Goal: Task Accomplishment & Management: Complete application form

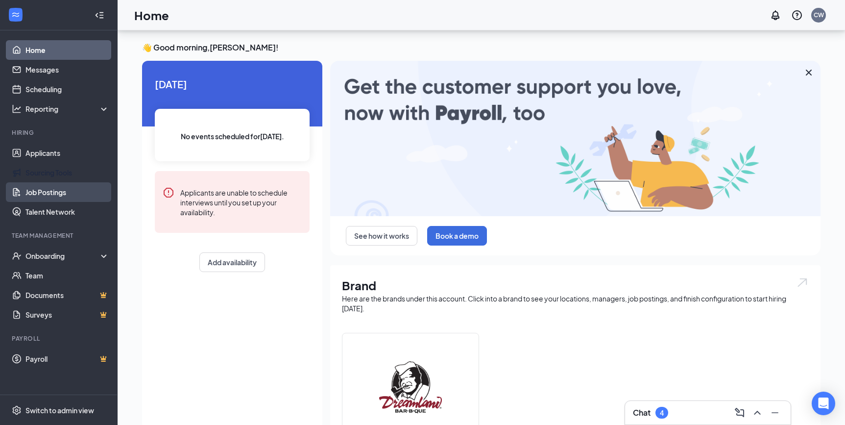
scroll to position [215, 0]
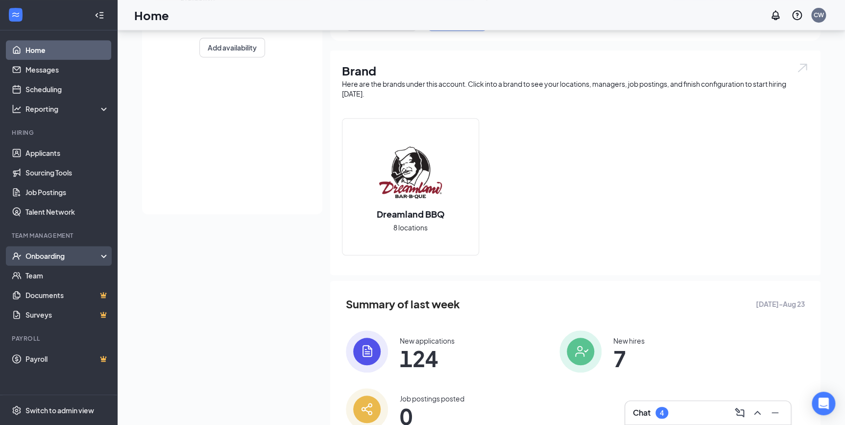
click at [51, 255] on div "Onboarding" at bounding box center [62, 256] width 75 height 10
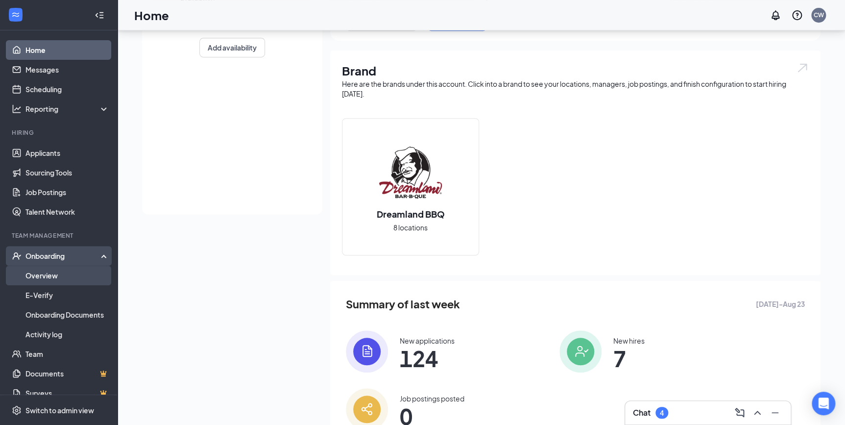
click at [50, 276] on link "Overview" at bounding box center [67, 276] width 84 height 20
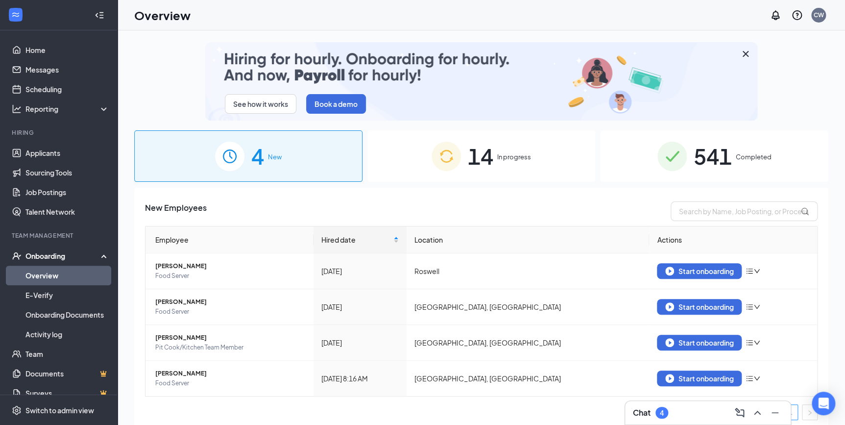
drag, startPoint x: 502, startPoint y: 153, endPoint x: 503, endPoint y: 160, distance: 6.4
click at [502, 153] on span "In progress" at bounding box center [514, 157] width 34 height 10
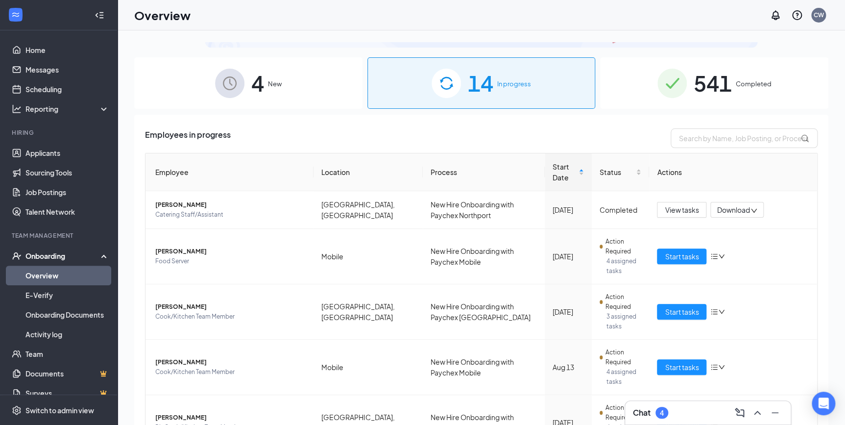
scroll to position [89, 0]
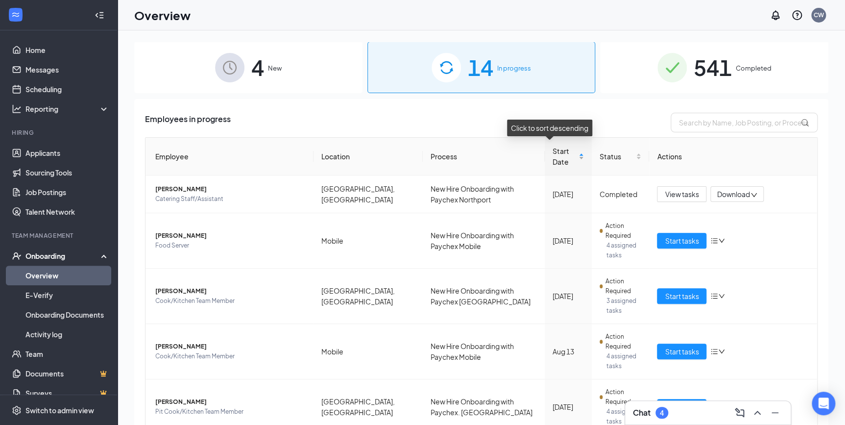
click at [568, 152] on div "Start Date" at bounding box center [568, 157] width 31 height 22
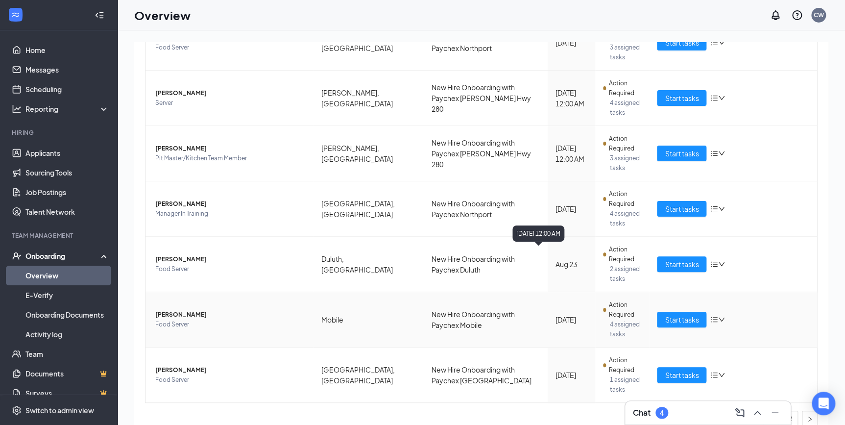
scroll to position [44, 0]
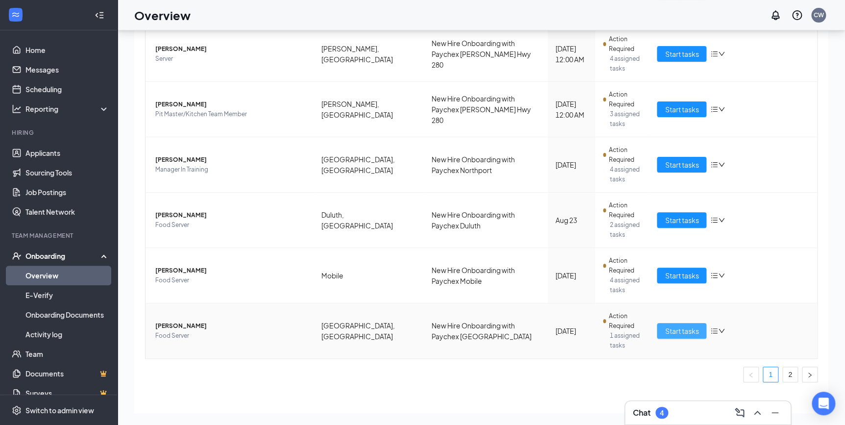
click at [675, 325] on span "Start tasks" at bounding box center [682, 330] width 34 height 11
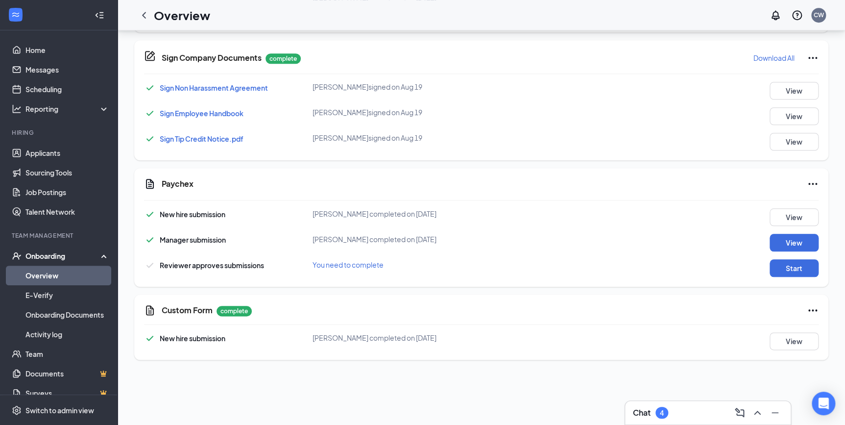
scroll to position [401, 0]
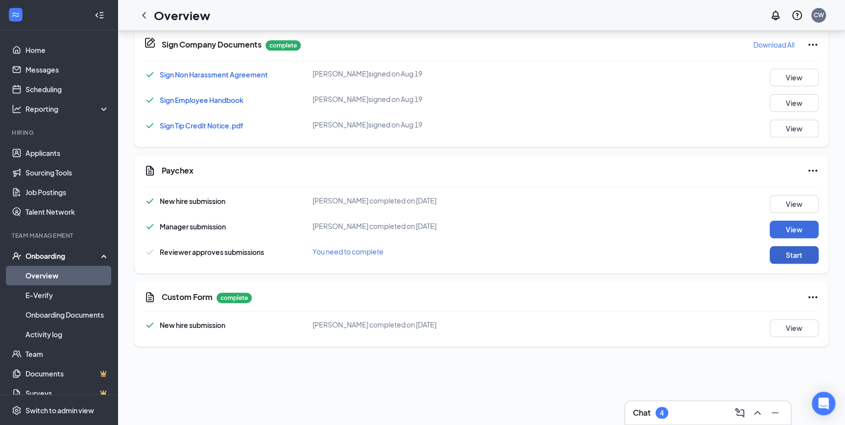
click at [800, 249] on button "Start" at bounding box center [794, 255] width 49 height 18
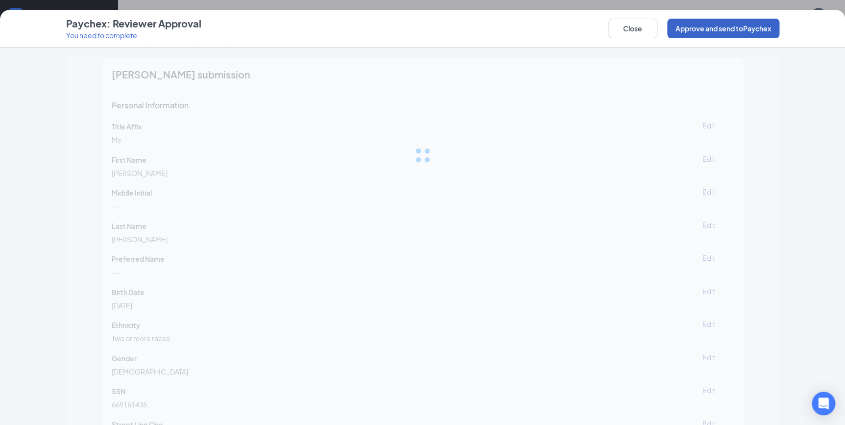
click at [729, 31] on button "Approve and send to Paychex" at bounding box center [723, 29] width 112 height 20
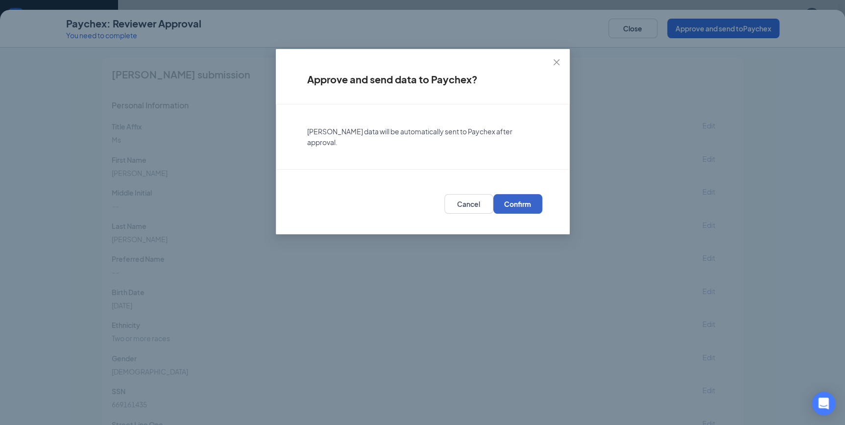
click at [517, 198] on button "Confirm" at bounding box center [517, 204] width 49 height 20
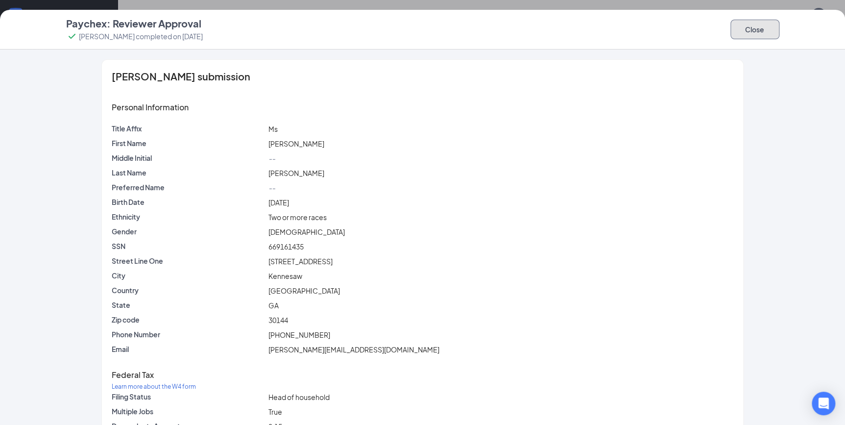
click at [748, 32] on button "Close" at bounding box center [755, 30] width 49 height 20
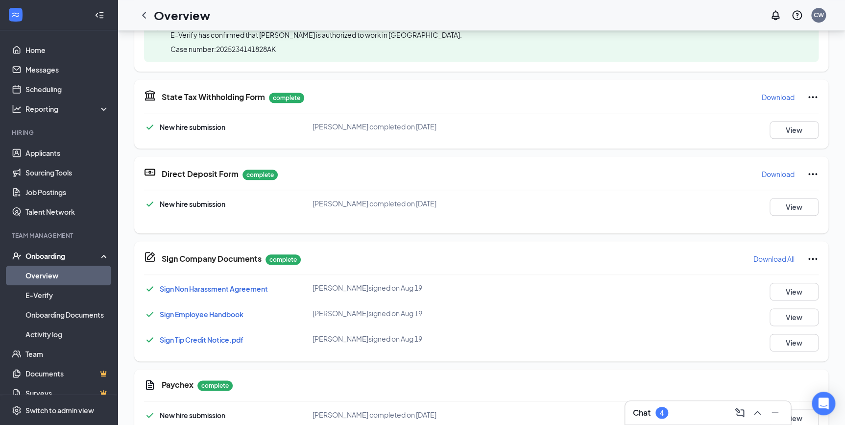
scroll to position [29, 0]
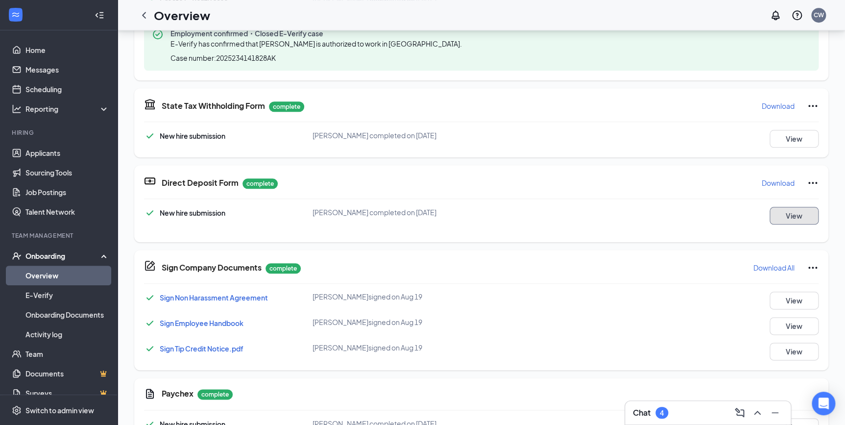
click at [783, 209] on button "View" at bounding box center [794, 216] width 49 height 18
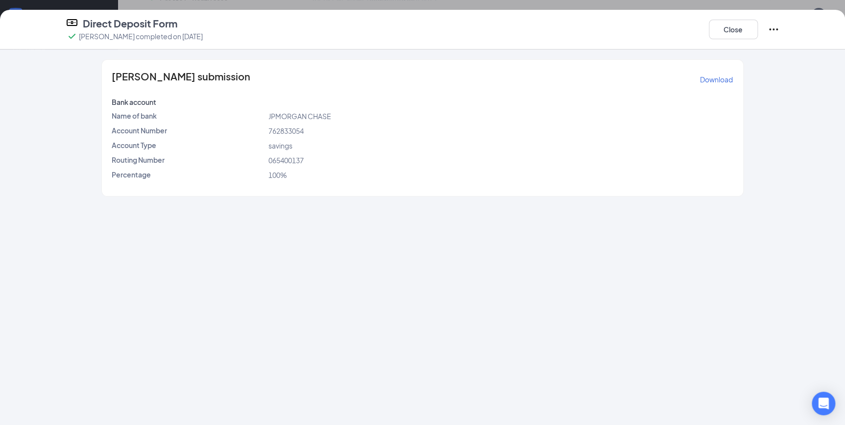
click at [290, 163] on span "065400137" at bounding box center [285, 160] width 35 height 9
copy span "065400137"
click at [270, 132] on span "762833054" at bounding box center [285, 130] width 35 height 9
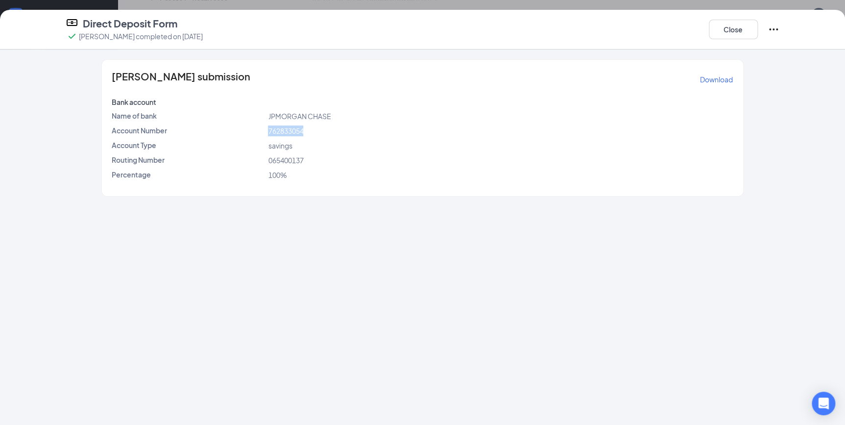
copy span "762833054"
click at [725, 27] on button "Close" at bounding box center [733, 30] width 49 height 20
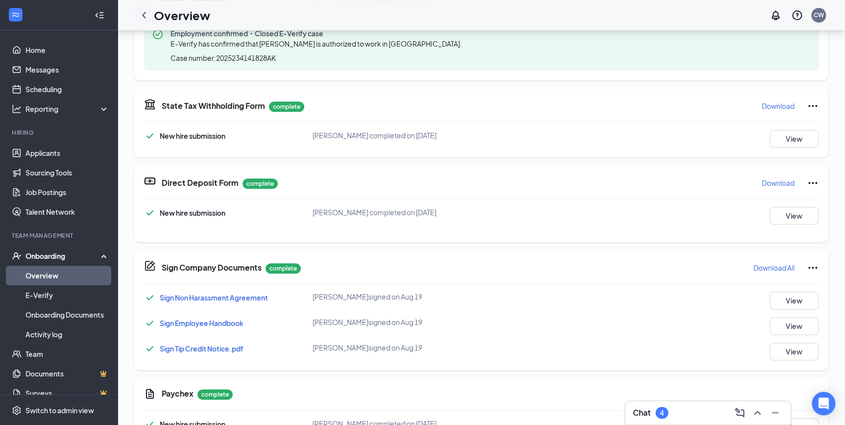
click at [147, 13] on icon "ChevronLeft" at bounding box center [144, 15] width 12 height 12
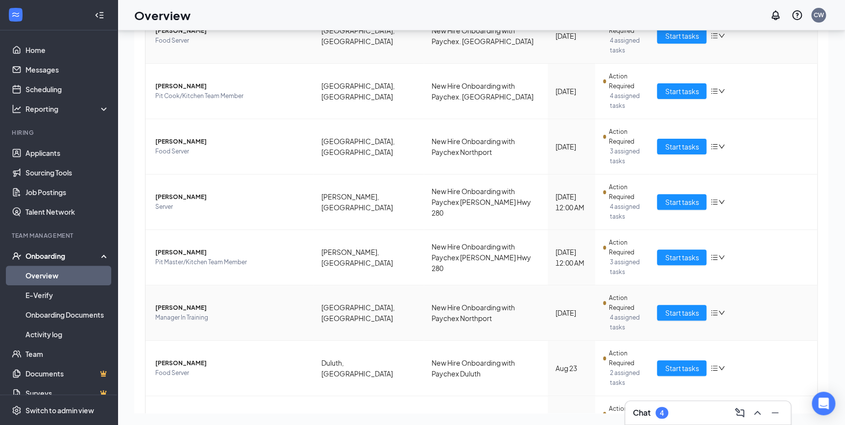
scroll to position [312, 0]
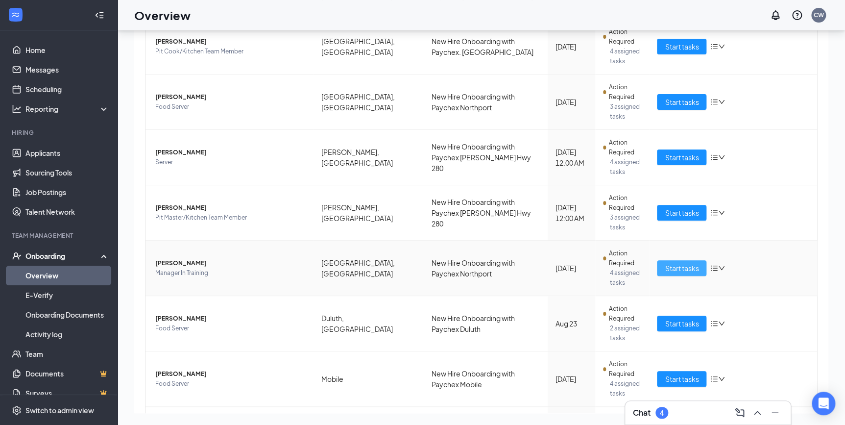
click at [673, 263] on span "Start tasks" at bounding box center [682, 268] width 34 height 11
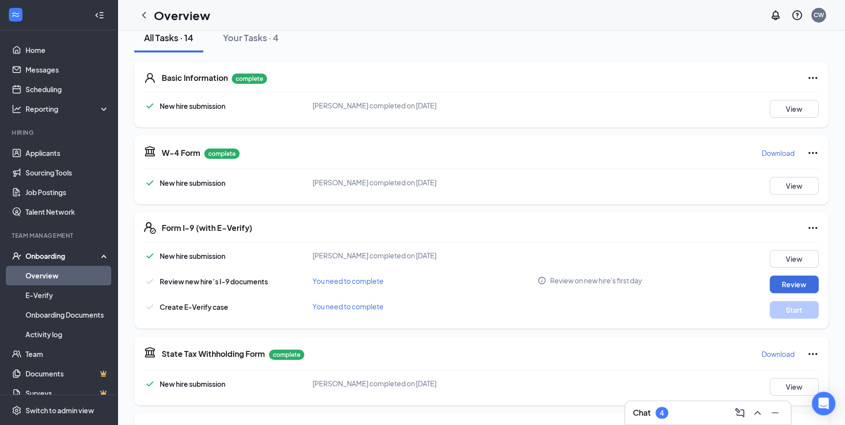
scroll to position [133, 0]
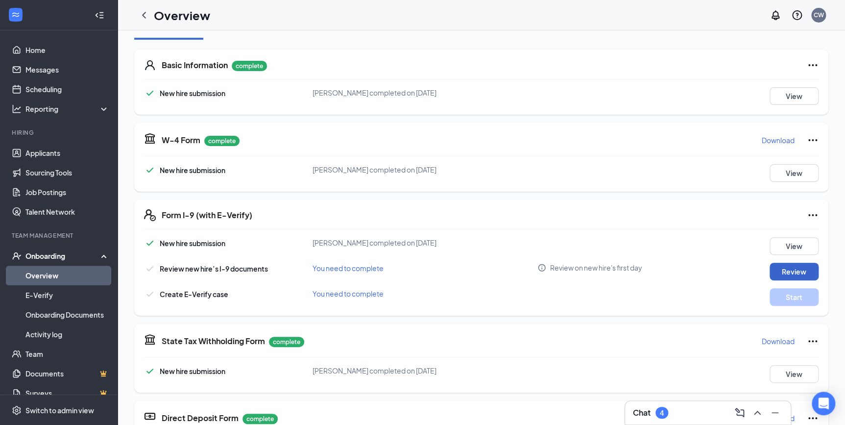
click at [796, 269] on button "Review" at bounding box center [794, 272] width 49 height 18
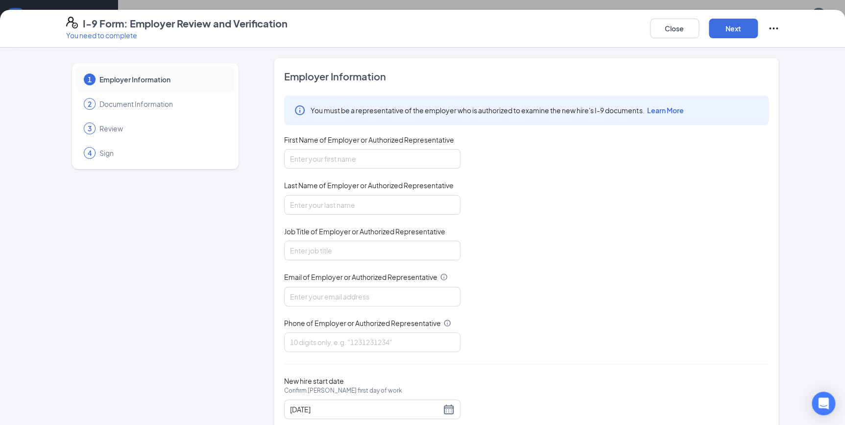
click at [343, 144] on div "First Name of Employer or Authorized Representative" at bounding box center [372, 142] width 176 height 14
drag, startPoint x: 343, startPoint y: 144, endPoint x: 343, endPoint y: 162, distance: 18.1
click at [343, 162] on input "First Name of Employer or Authorized Representative" at bounding box center [372, 159] width 176 height 20
type input "Chelsie"
type input "[PERSON_NAME]"
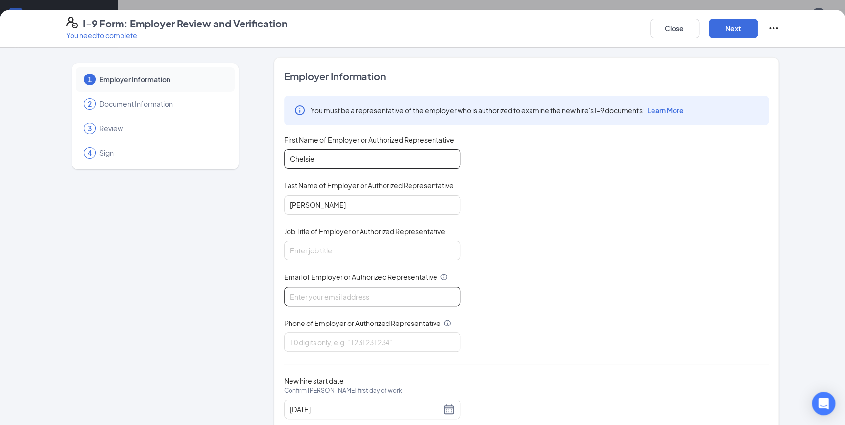
type input "[EMAIL_ADDRESS][DOMAIN_NAME]"
type input "2059944244"
click at [360, 247] on input "Job Title of Employer or Authorized Representative" at bounding box center [372, 251] width 176 height 20
type input "Human Resource Manager"
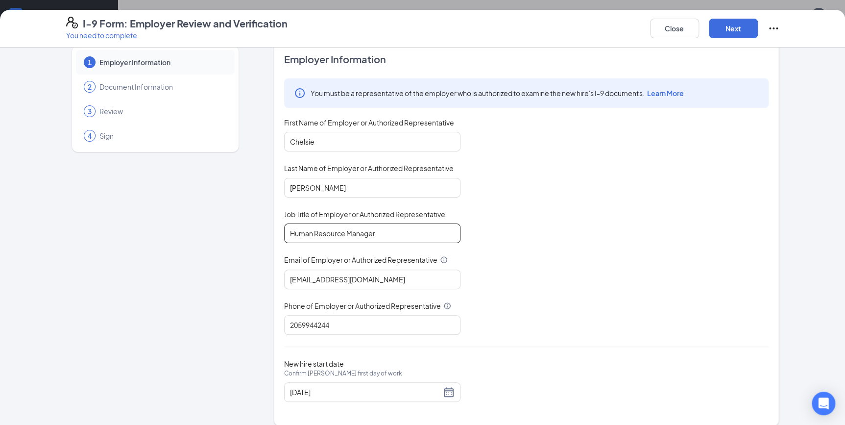
scroll to position [25, 0]
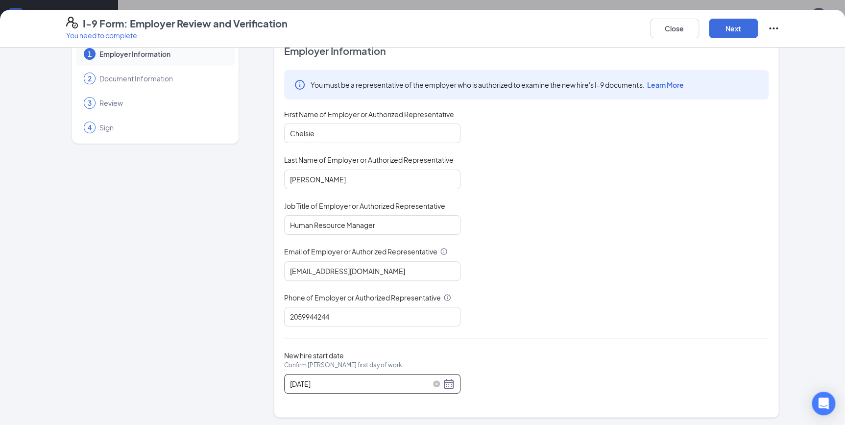
click at [443, 378] on div "[DATE]" at bounding box center [372, 384] width 165 height 12
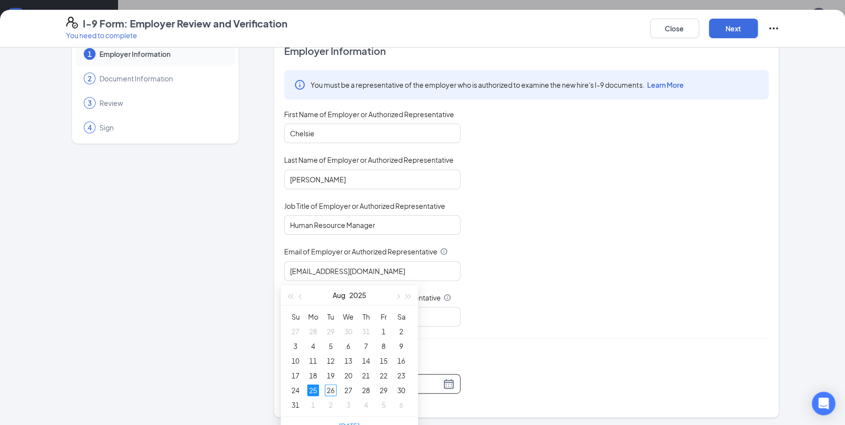
scroll to position [133, 0]
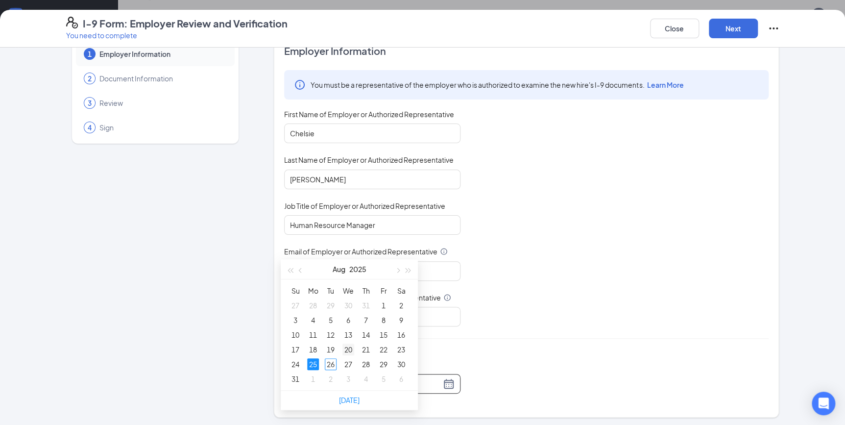
click at [352, 348] on div "20" at bounding box center [349, 349] width 12 height 12
type input "[DATE]"
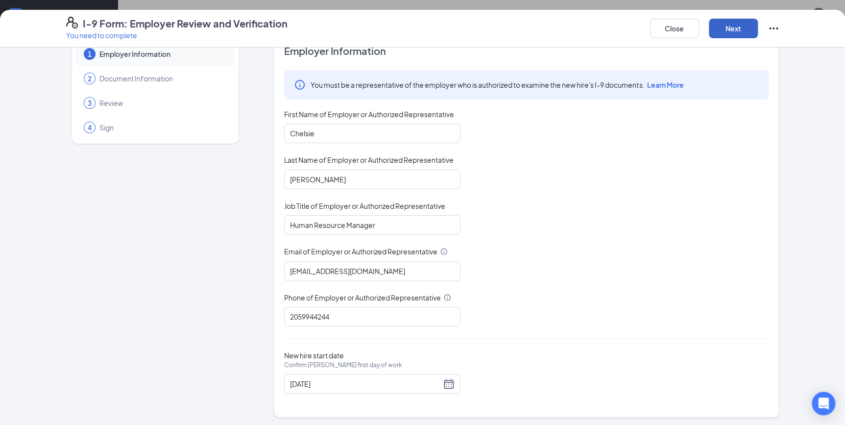
click at [727, 19] on button "Next" at bounding box center [733, 29] width 49 height 20
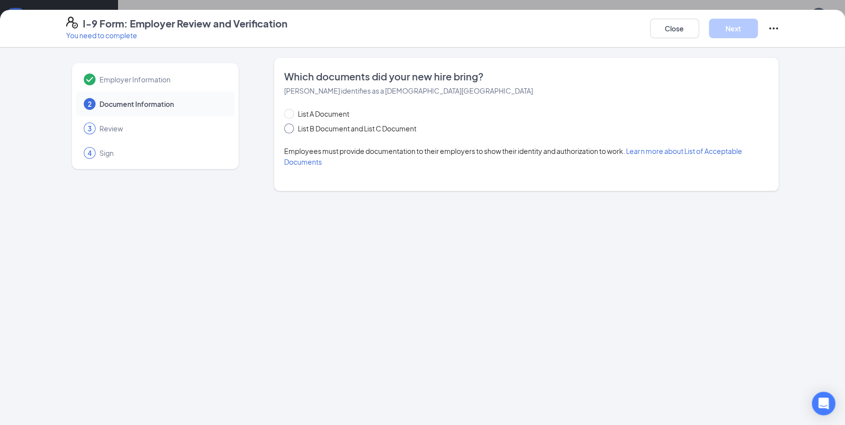
click at [329, 127] on span "List B Document and List C Document" at bounding box center [357, 128] width 126 height 11
click at [291, 127] on input "List B Document and List C Document" at bounding box center [287, 126] width 7 height 7
radio input "true"
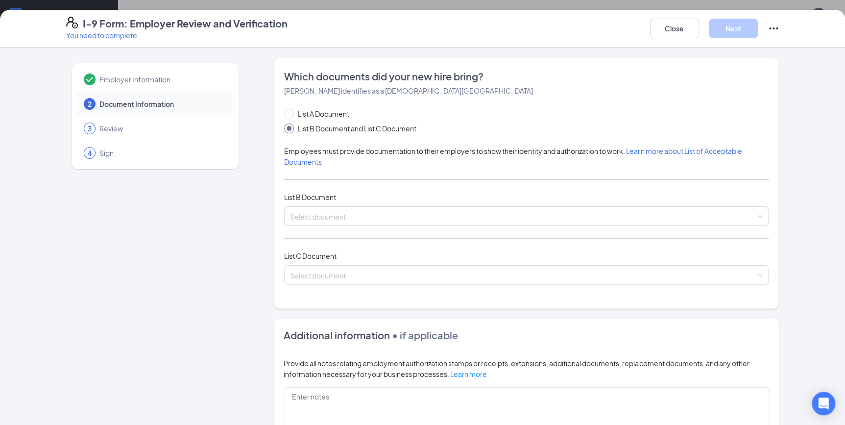
click at [365, 230] on div "List A Document List B Document and List C Document Employees must provide docu…" at bounding box center [526, 202] width 485 height 188
click at [362, 221] on input "search" at bounding box center [523, 214] width 466 height 15
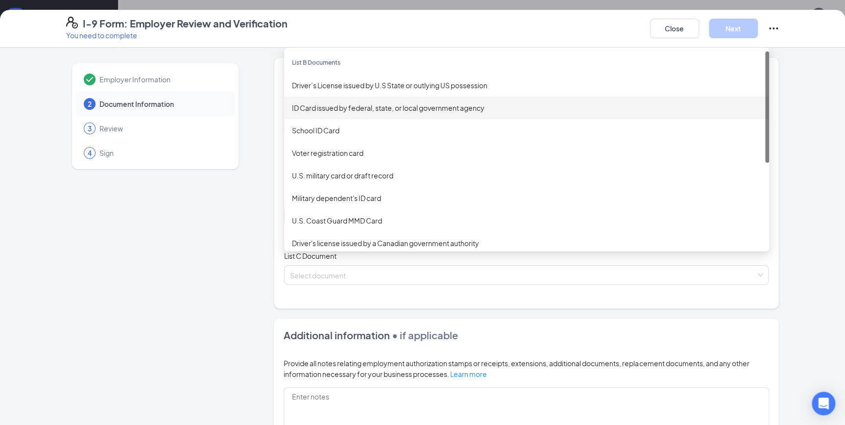
click at [348, 98] on div "ID Card issued by federal, state, or local government agency" at bounding box center [526, 108] width 485 height 23
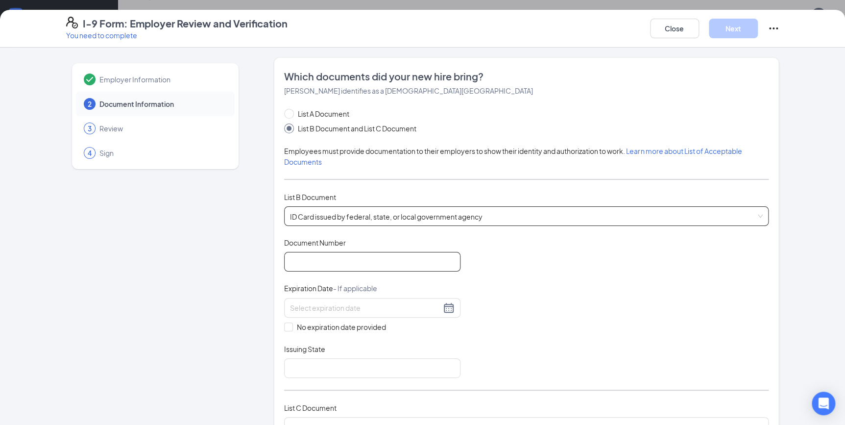
click at [339, 259] on input "Document Number" at bounding box center [372, 262] width 176 height 20
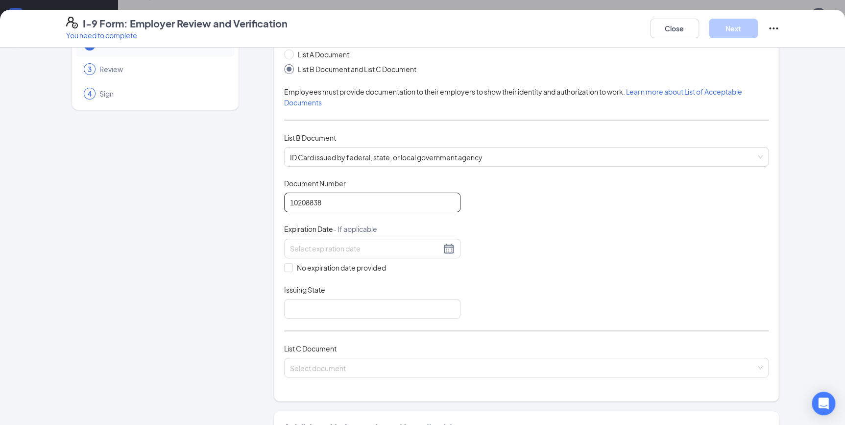
scroll to position [178, 0]
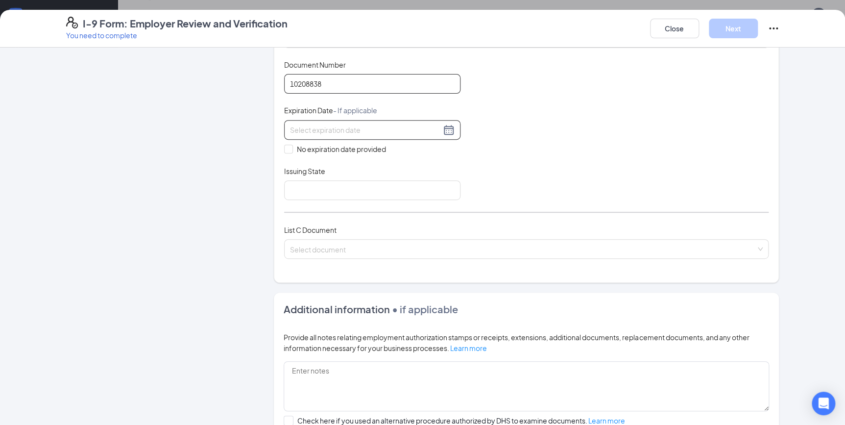
type input "10208838"
click at [359, 127] on input at bounding box center [365, 129] width 151 height 11
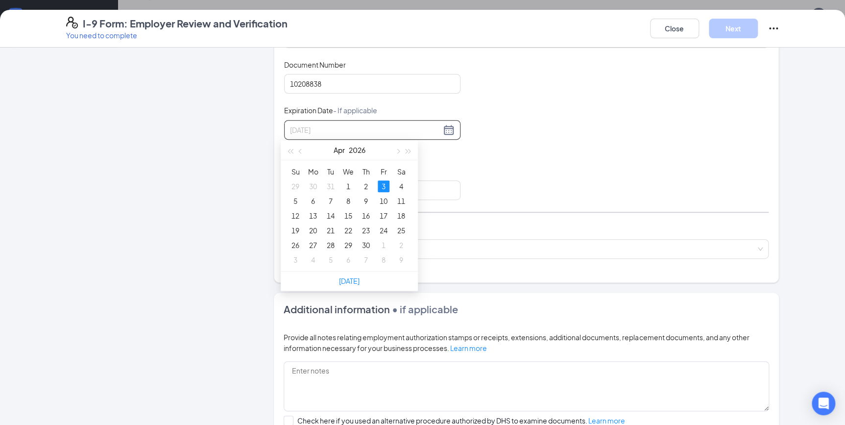
click at [385, 186] on div "3" at bounding box center [384, 186] width 12 height 12
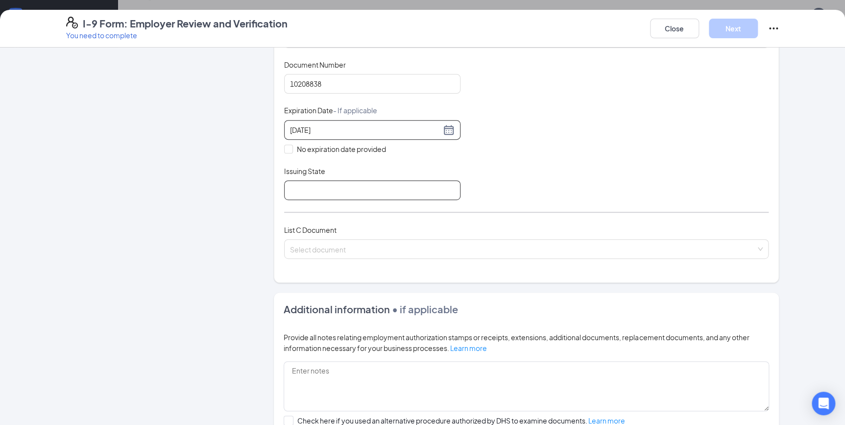
type input "[DATE]"
click at [344, 186] on input "Issuing State" at bounding box center [372, 190] width 176 height 20
type input "[US_STATE]"
click at [343, 245] on input "search" at bounding box center [523, 247] width 466 height 15
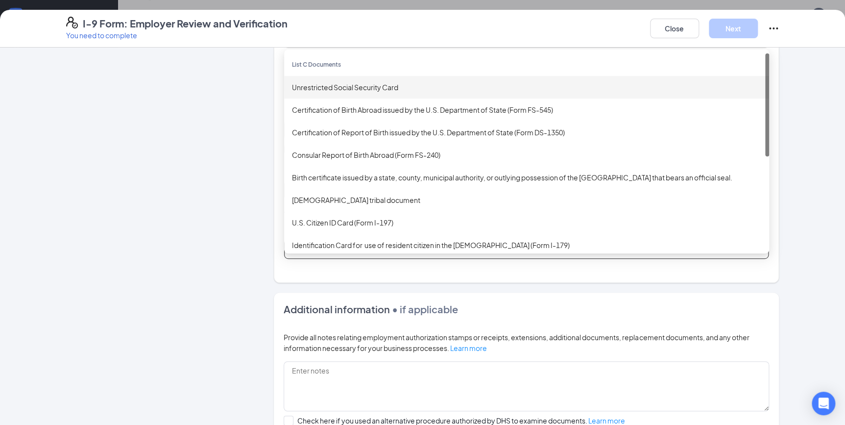
click at [340, 83] on div "Unrestricted Social Security Card" at bounding box center [526, 87] width 469 height 11
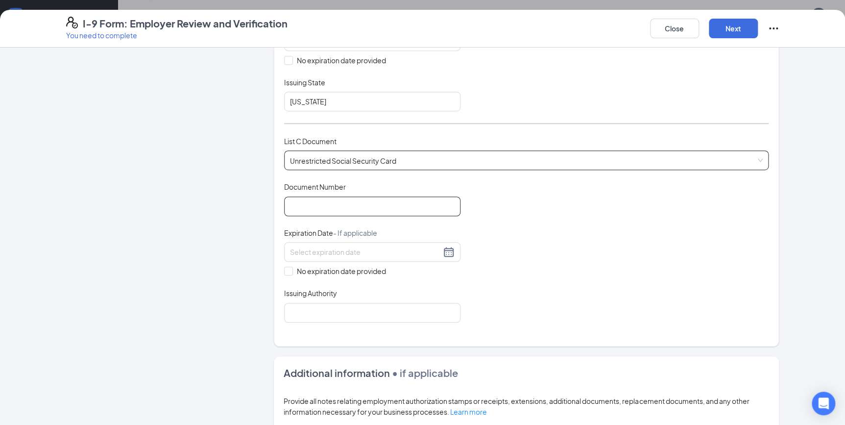
scroll to position [267, 0]
click at [349, 196] on input "Document Number" at bounding box center [372, 206] width 176 height 20
type input "421510560"
click at [285, 266] on input "No expiration date provided" at bounding box center [287, 269] width 7 height 7
checkbox input "true"
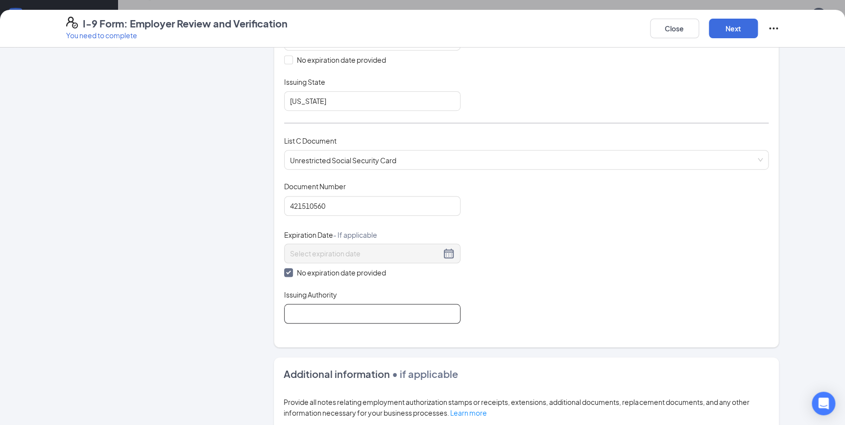
click at [322, 305] on input "Issuing Authority" at bounding box center [372, 314] width 176 height 20
type input "Social Security Office"
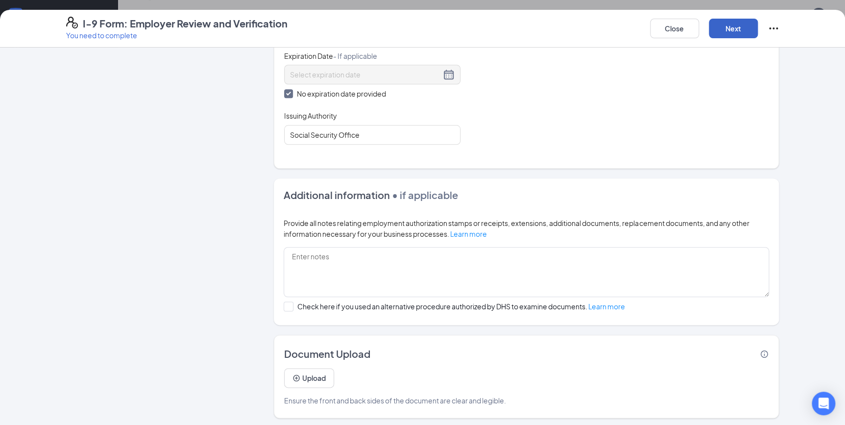
click at [744, 25] on button "Next" at bounding box center [733, 29] width 49 height 20
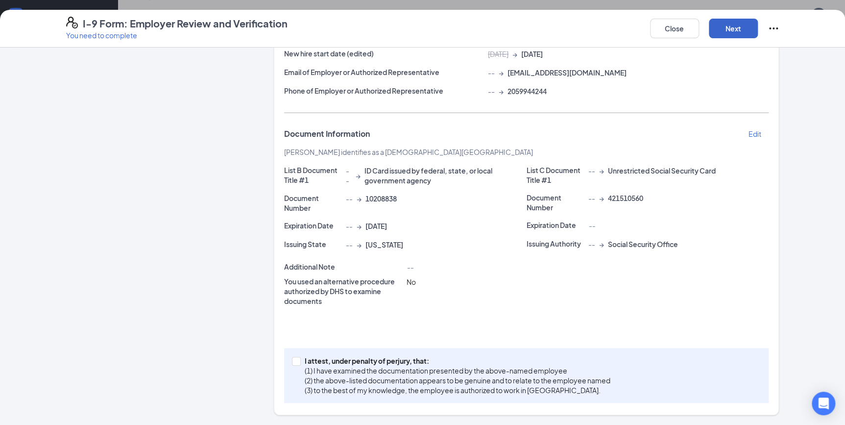
scroll to position [124, 0]
click at [295, 358] on span at bounding box center [296, 362] width 9 height 9
click at [295, 358] on input "I attest, under penalty of [PERSON_NAME], that: (1) I have examined the documen…" at bounding box center [295, 361] width 7 height 7
checkbox input "true"
click at [741, 29] on button "Next" at bounding box center [733, 29] width 49 height 20
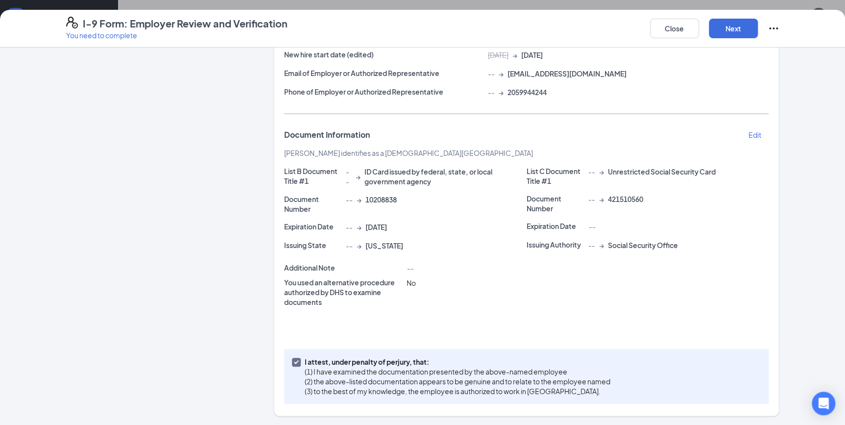
scroll to position [0, 0]
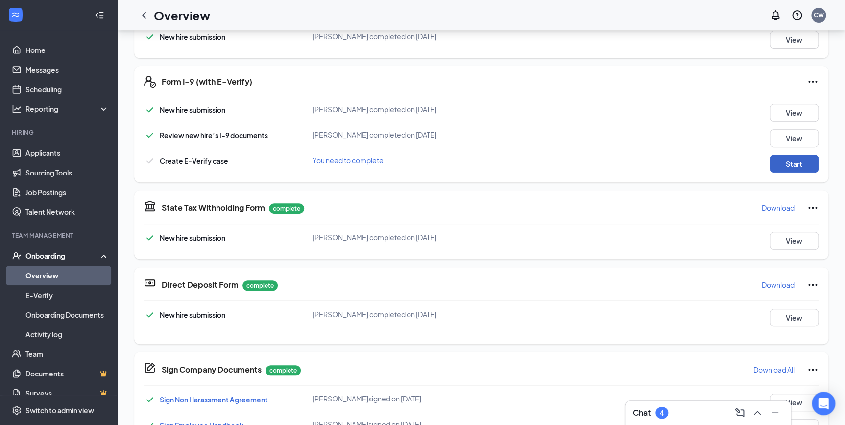
click at [794, 164] on button "Start" at bounding box center [794, 164] width 49 height 18
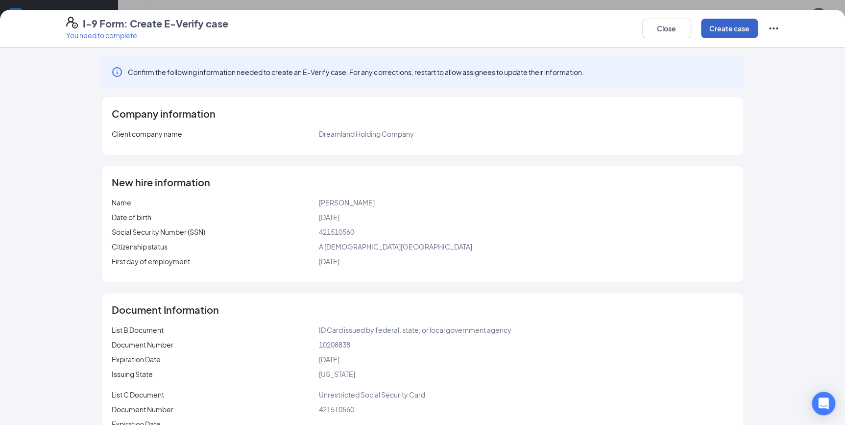
click at [723, 28] on button "Create case" at bounding box center [729, 29] width 57 height 20
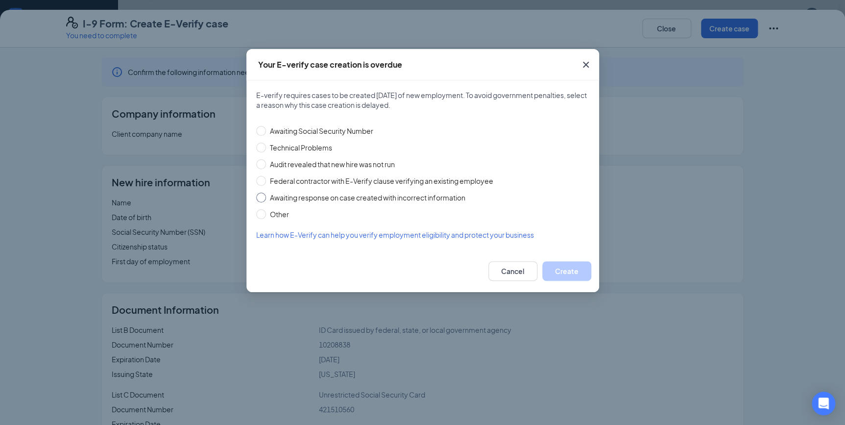
click at [273, 201] on span "Awaiting response on case created with incorrect information" at bounding box center [367, 197] width 203 height 11
click at [266, 201] on input "Awaiting response on case created with incorrect information" at bounding box center [261, 198] width 10 height 10
radio input "true"
click at [273, 131] on span "Awaiting Social Security Number" at bounding box center [321, 130] width 111 height 11
click at [266, 131] on input "Awaiting Social Security Number" at bounding box center [261, 131] width 10 height 10
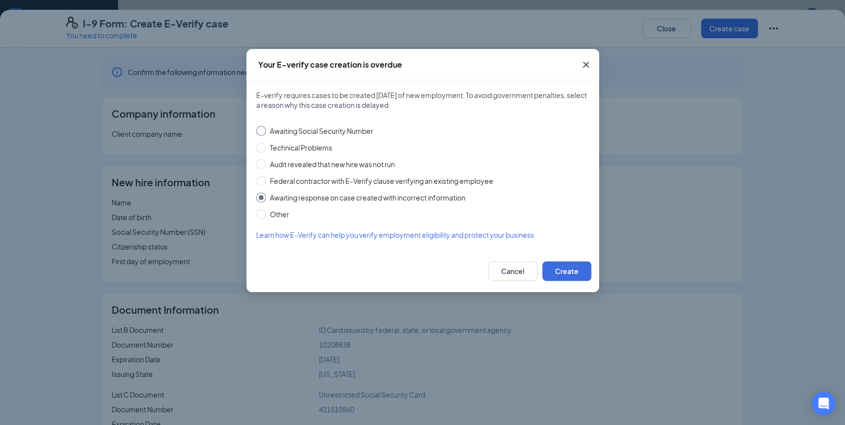
radio input "true"
radio input "false"
click at [572, 276] on button "Create" at bounding box center [566, 271] width 49 height 20
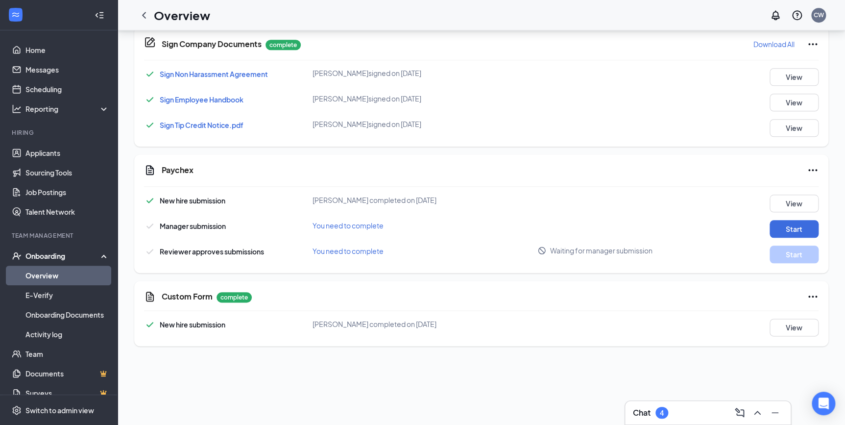
scroll to position [445, 0]
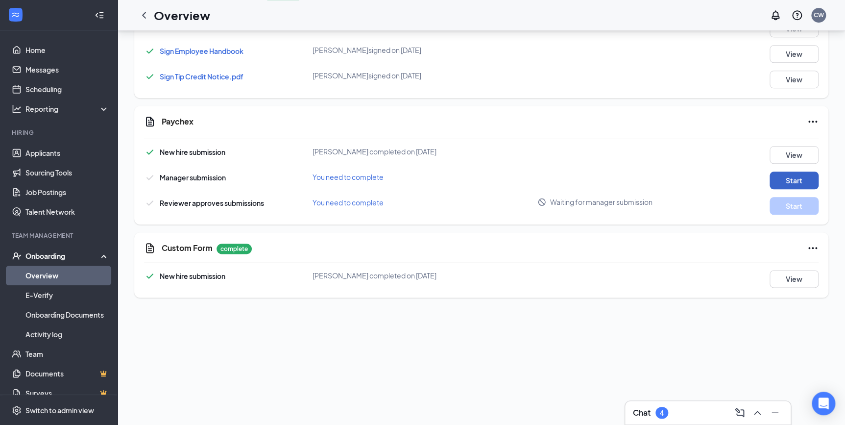
click at [783, 180] on button "Start" at bounding box center [794, 181] width 49 height 18
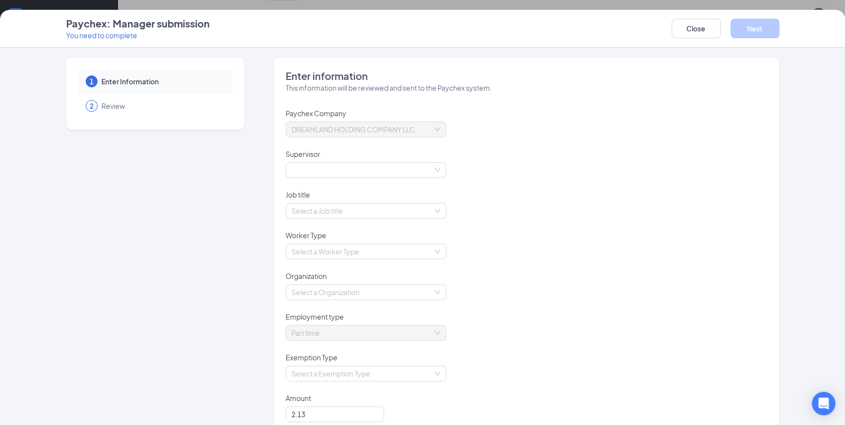
click at [343, 173] on span at bounding box center [366, 170] width 149 height 15
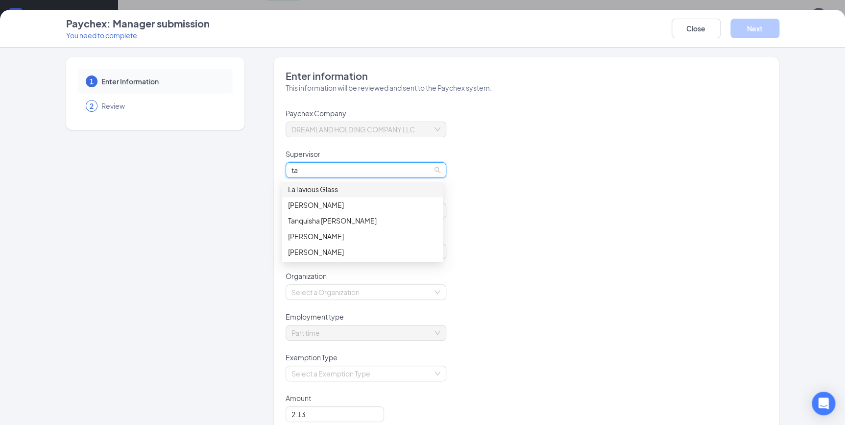
type input "tan"
click at [344, 188] on div "Tanquisha [PERSON_NAME]" at bounding box center [362, 189] width 149 height 11
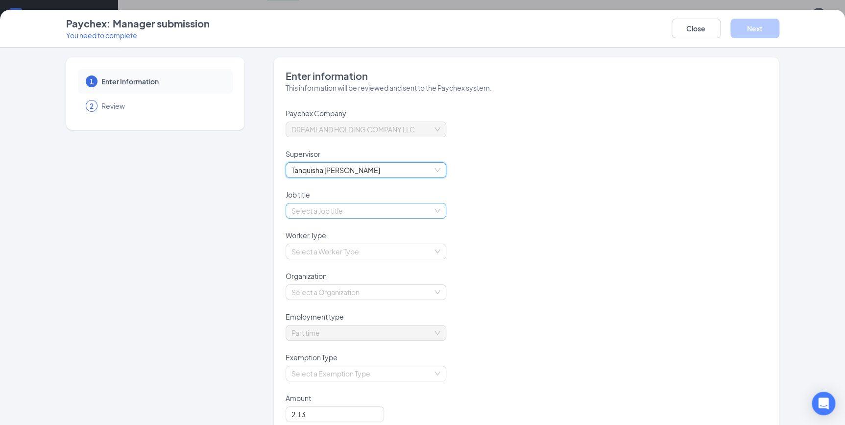
click at [338, 210] on input "search" at bounding box center [363, 210] width 142 height 15
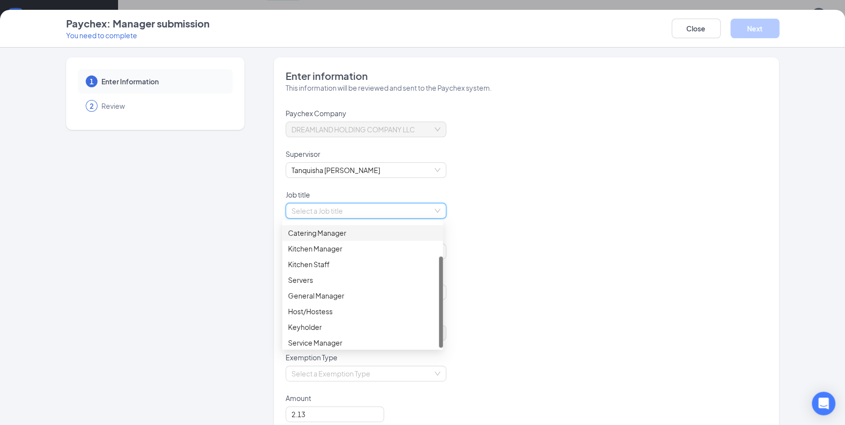
scroll to position [47, 0]
click at [324, 322] on div "Keyholder" at bounding box center [362, 324] width 149 height 11
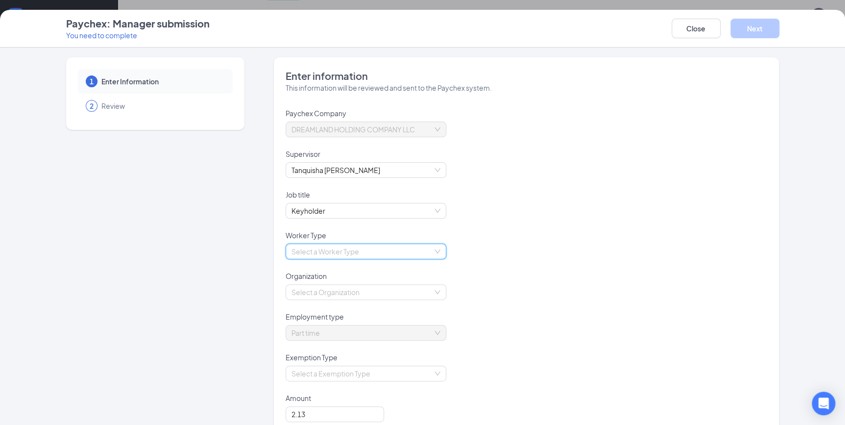
click at [364, 248] on input "search" at bounding box center [363, 251] width 142 height 15
click at [332, 272] on div "Employee" at bounding box center [362, 270] width 149 height 11
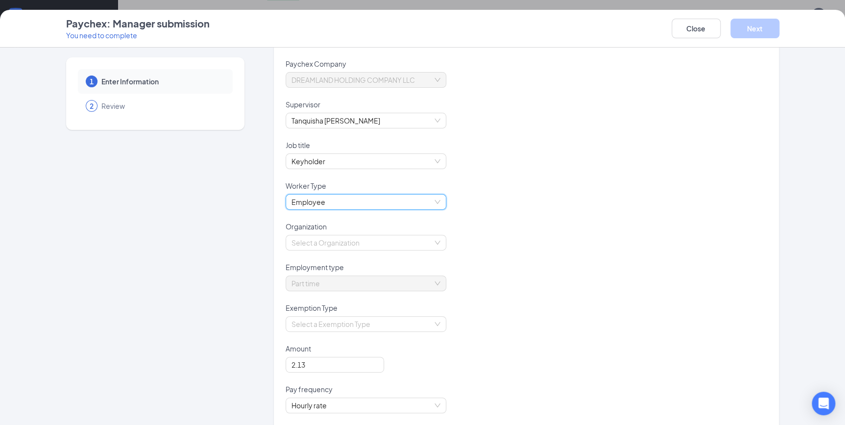
scroll to position [71, 0]
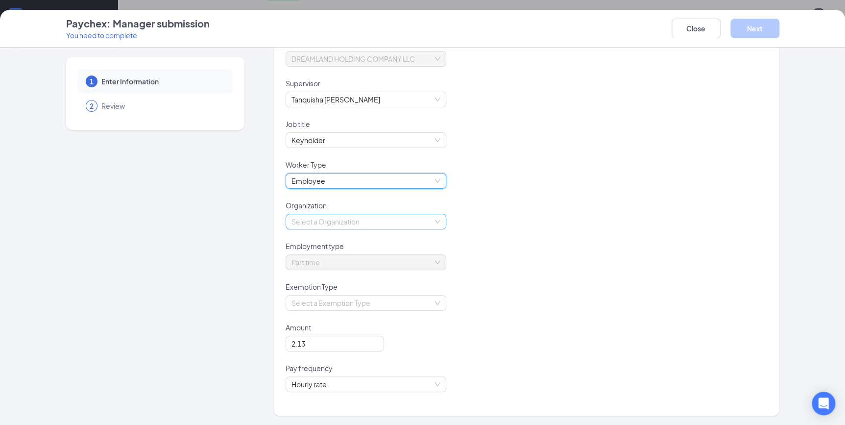
click at [322, 221] on input "search" at bounding box center [363, 221] width 142 height 15
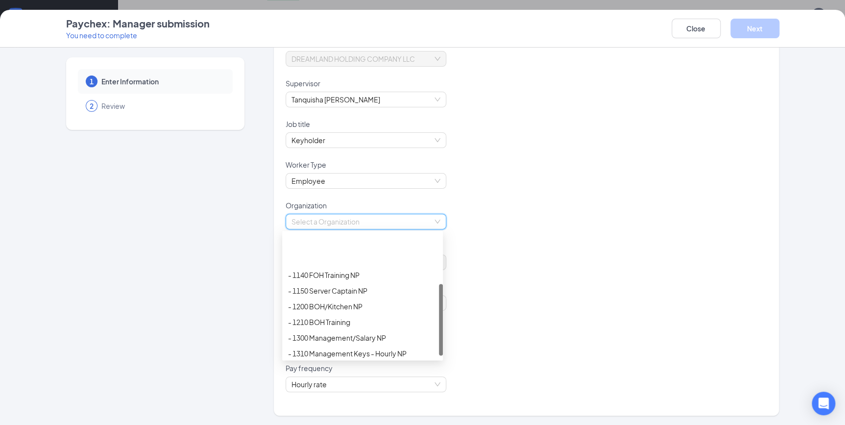
scroll to position [89, 0]
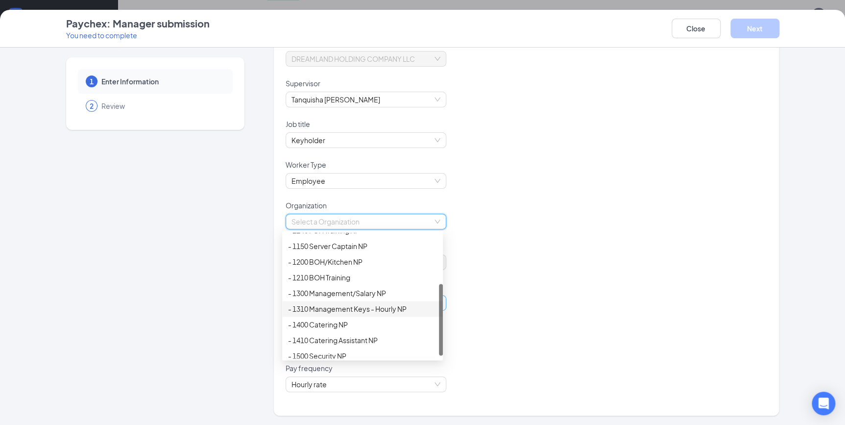
drag, startPoint x: 346, startPoint y: 309, endPoint x: 369, endPoint y: 309, distance: 22.5
click at [347, 309] on div "- 1310 Management Keys - Hourly NP" at bounding box center [362, 308] width 149 height 11
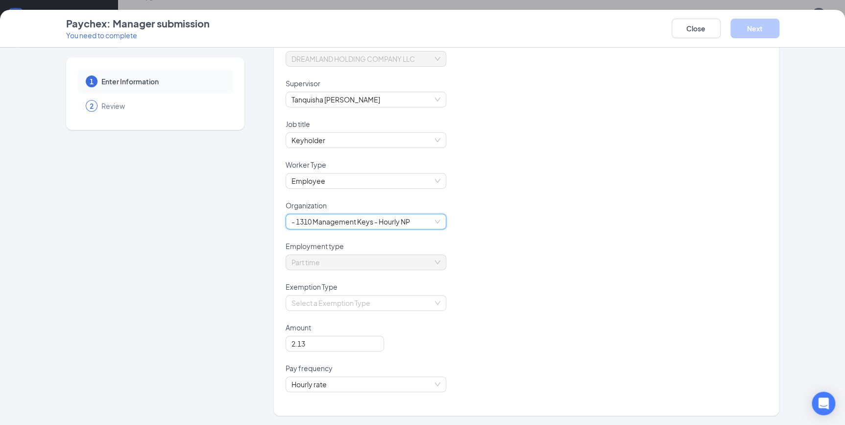
scroll to position [579, 0]
drag, startPoint x: 318, startPoint y: 346, endPoint x: 233, endPoint y: 345, distance: 84.8
click at [233, 345] on div "1 Enter Information 2 Review Enter information This information will be reviewe…" at bounding box center [422, 201] width 713 height 429
click at [357, 223] on span "- 1310 Management Keys - Hourly NP" at bounding box center [366, 221] width 149 height 15
type input "16.00"
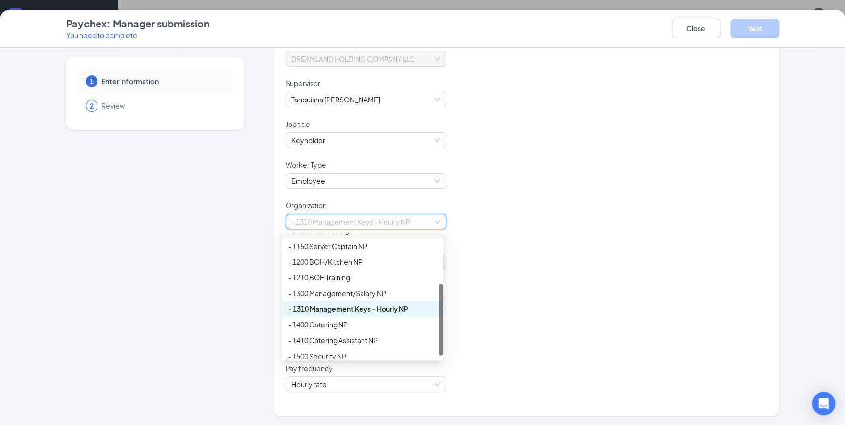
click at [538, 225] on div "- 1310 Management Keys - Hourly NP" at bounding box center [527, 227] width 482 height 27
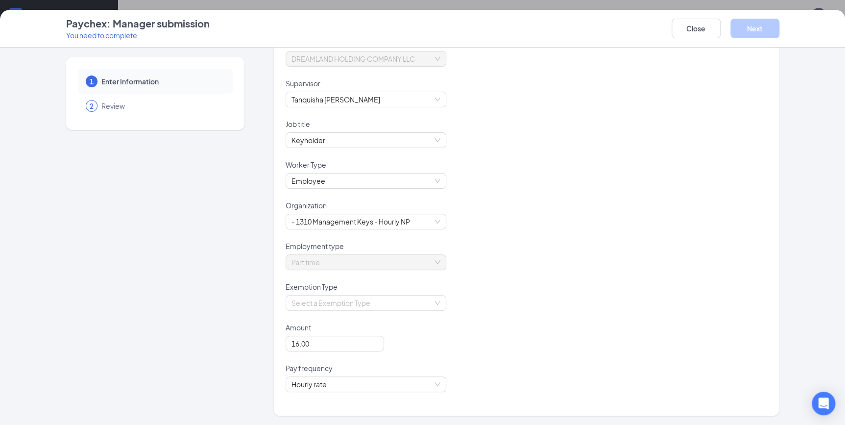
scroll to position [582, 0]
click at [364, 301] on input "search" at bounding box center [363, 302] width 142 height 15
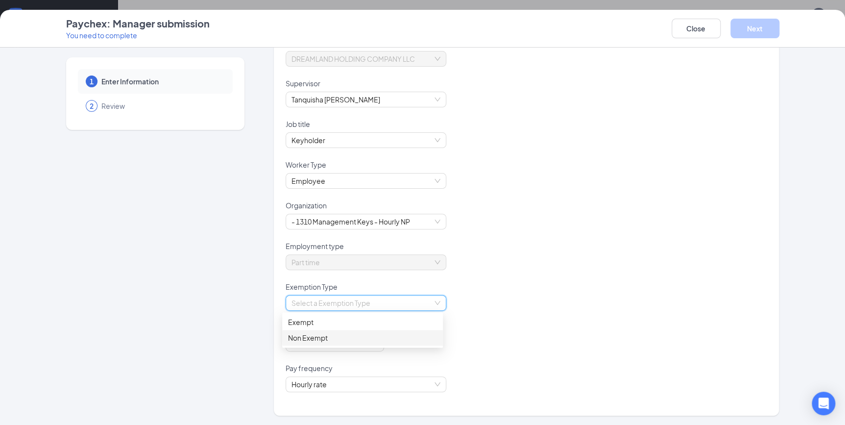
click at [310, 334] on div "Non Exempt" at bounding box center [362, 337] width 149 height 11
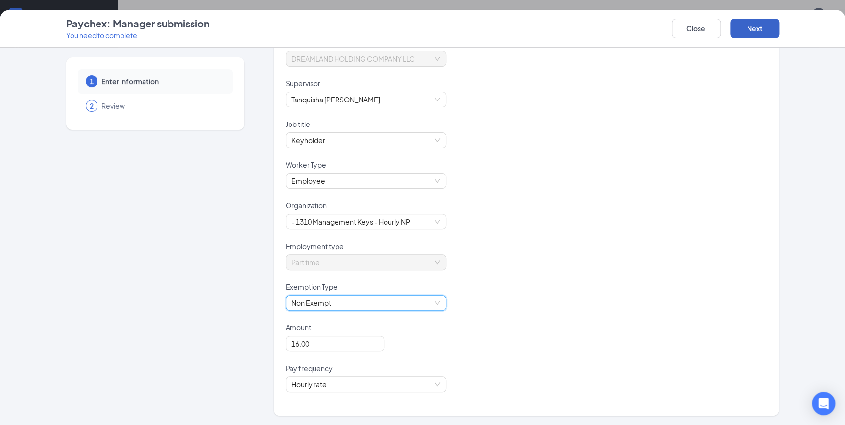
click at [755, 24] on button "Next" at bounding box center [755, 29] width 49 height 20
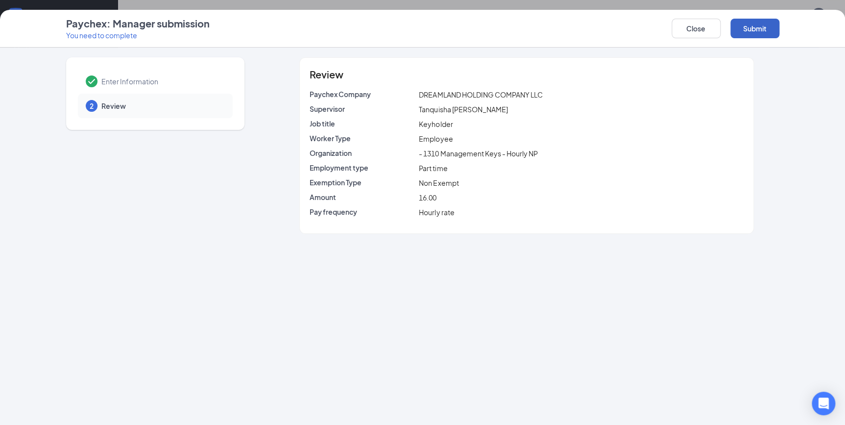
scroll to position [0, 0]
click at [760, 38] on button "Submit" at bounding box center [755, 29] width 49 height 20
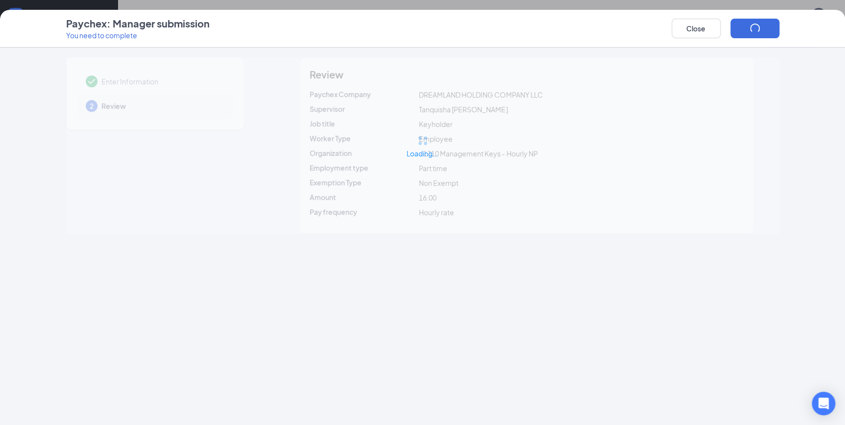
scroll to position [252, 0]
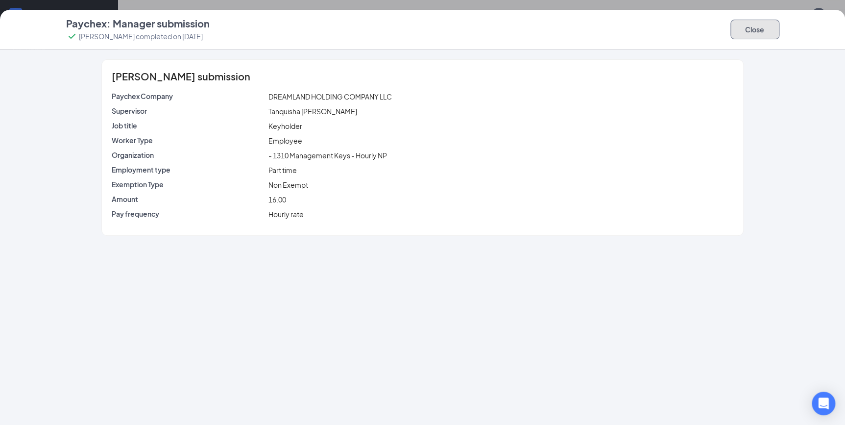
click at [749, 26] on button "Close" at bounding box center [755, 30] width 49 height 20
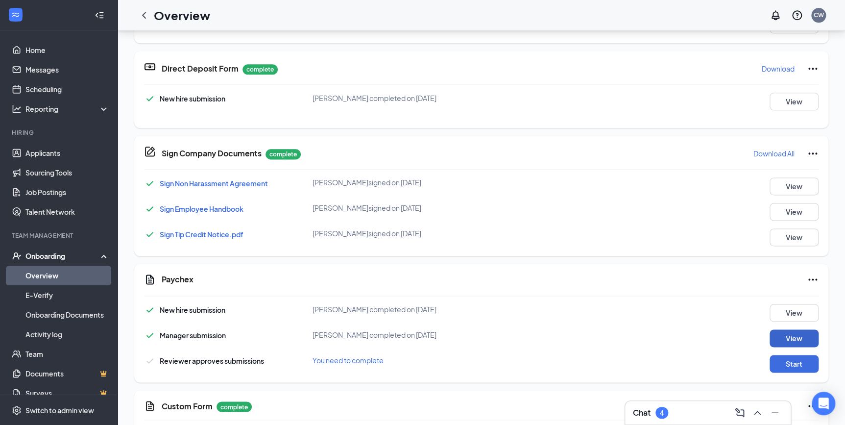
scroll to position [496, 0]
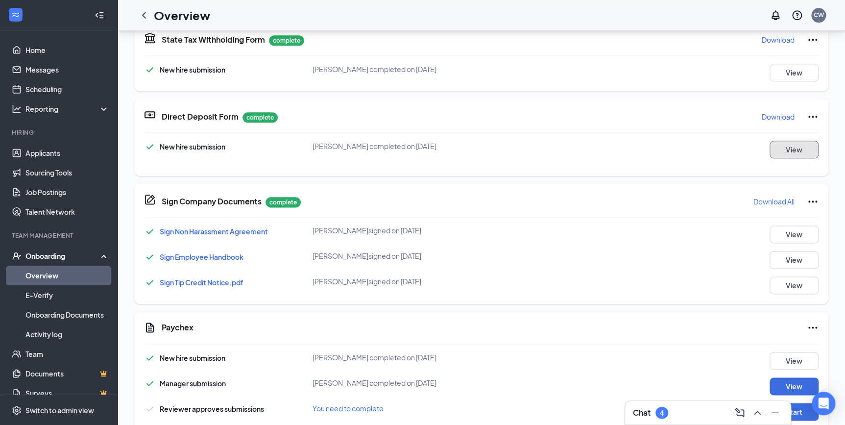
click at [784, 152] on button "View" at bounding box center [794, 150] width 49 height 18
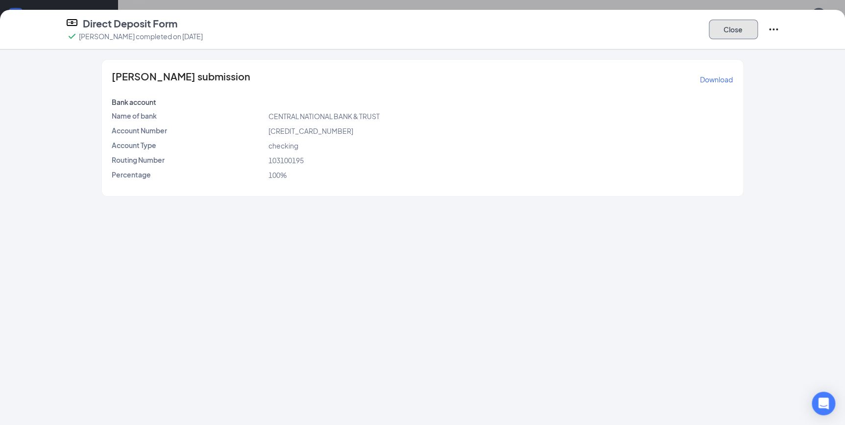
drag, startPoint x: 738, startPoint y: 24, endPoint x: 587, endPoint y: 240, distance: 263.2
click at [738, 24] on button "Close" at bounding box center [733, 30] width 49 height 20
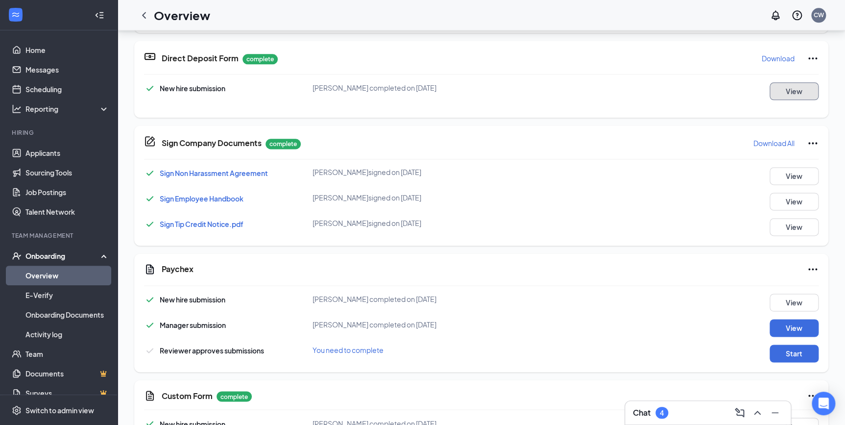
scroll to position [586, 0]
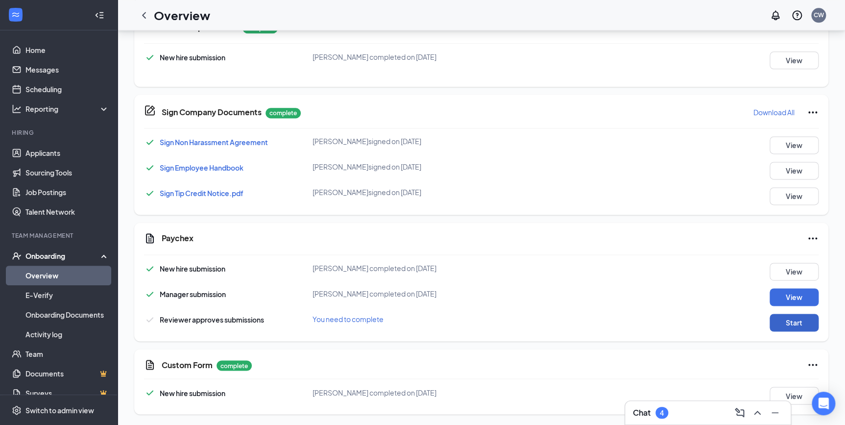
click at [778, 325] on button "Start" at bounding box center [794, 323] width 49 height 18
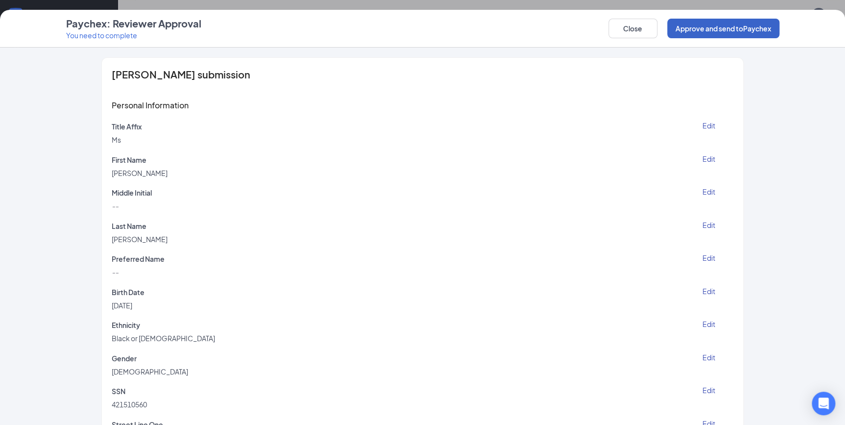
click at [677, 29] on button "Approve and send to Paychex" at bounding box center [723, 29] width 112 height 20
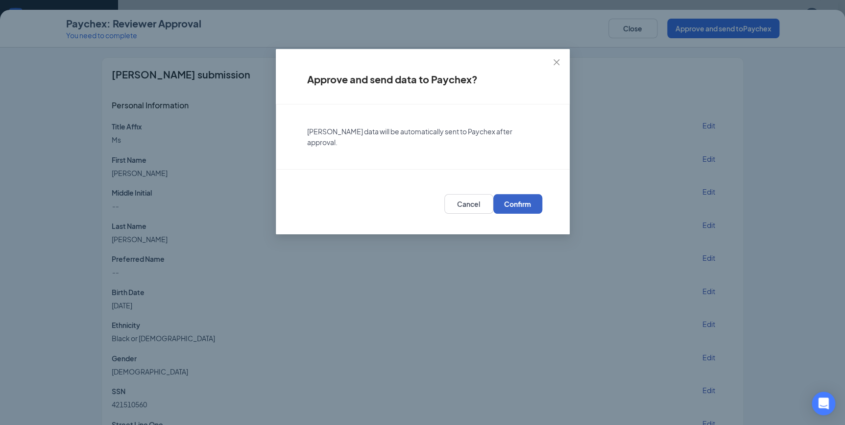
click at [498, 205] on button "Confirm" at bounding box center [517, 204] width 49 height 20
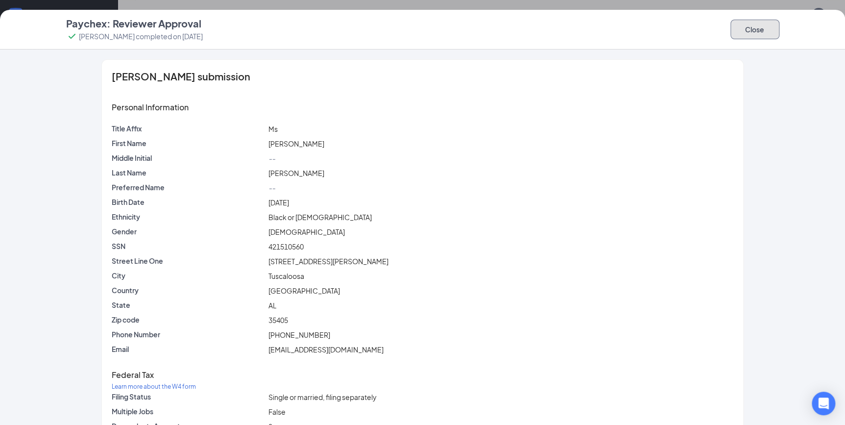
click at [752, 28] on button "Close" at bounding box center [755, 30] width 49 height 20
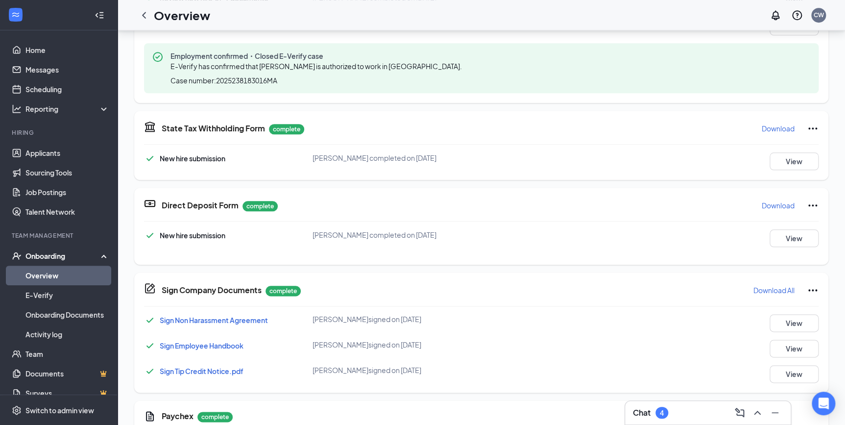
scroll to position [407, 0]
click at [789, 241] on button "View" at bounding box center [794, 239] width 49 height 18
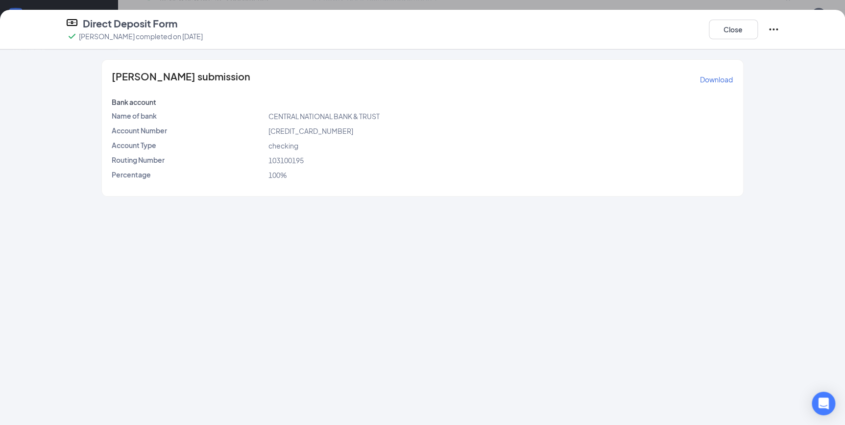
click at [281, 159] on span "103100195" at bounding box center [285, 160] width 35 height 9
copy span "103100195"
click at [291, 131] on span "[CREDIT_CARD_NUMBER]" at bounding box center [310, 130] width 85 height 9
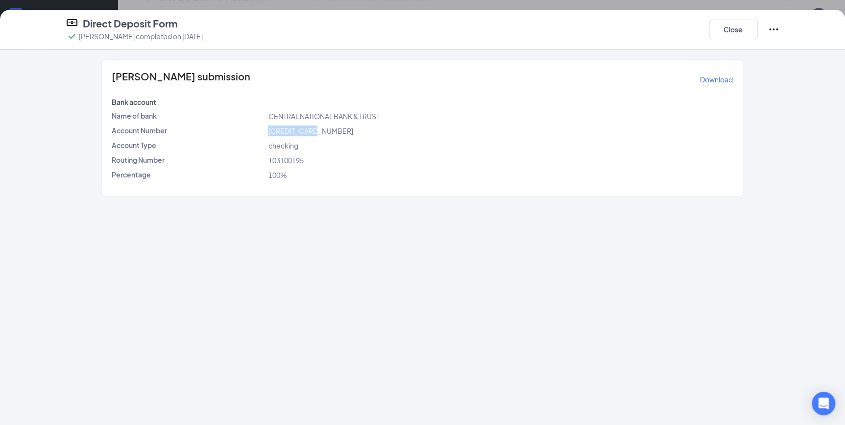
copy span "[CREDIT_CARD_NUMBER]"
click at [718, 31] on button "Close" at bounding box center [733, 30] width 49 height 20
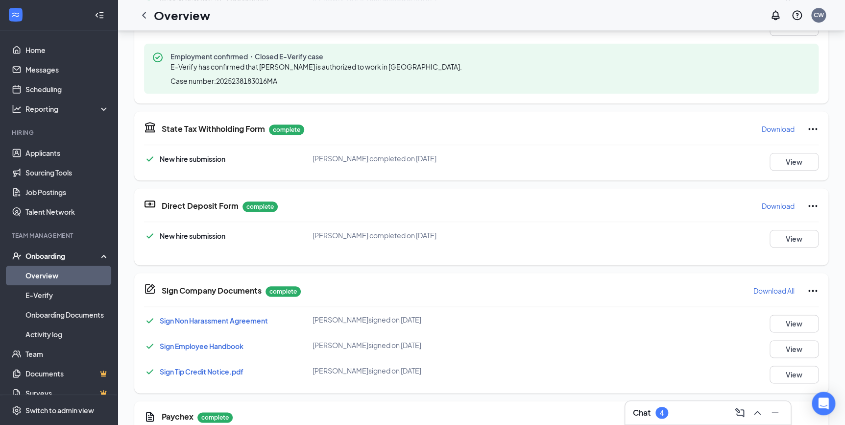
drag, startPoint x: 141, startPoint y: 15, endPoint x: 155, endPoint y: 34, distance: 23.8
click at [141, 15] on icon "ChevronLeft" at bounding box center [144, 15] width 12 height 12
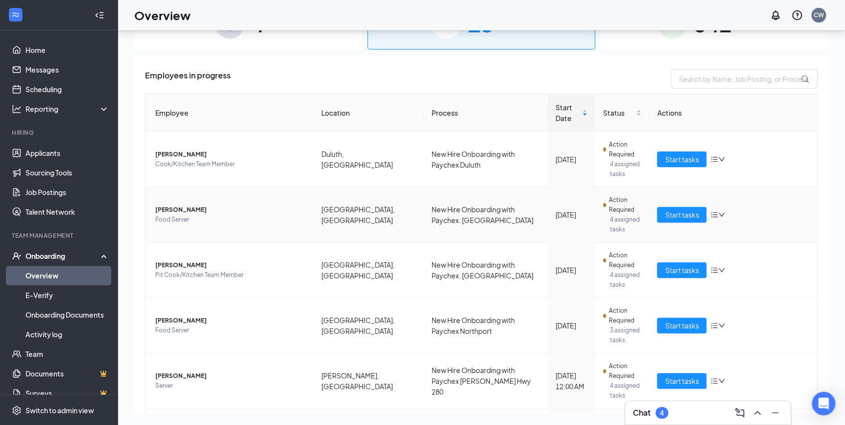
scroll to position [44, 0]
